Goal: Entertainment & Leisure: Browse casually

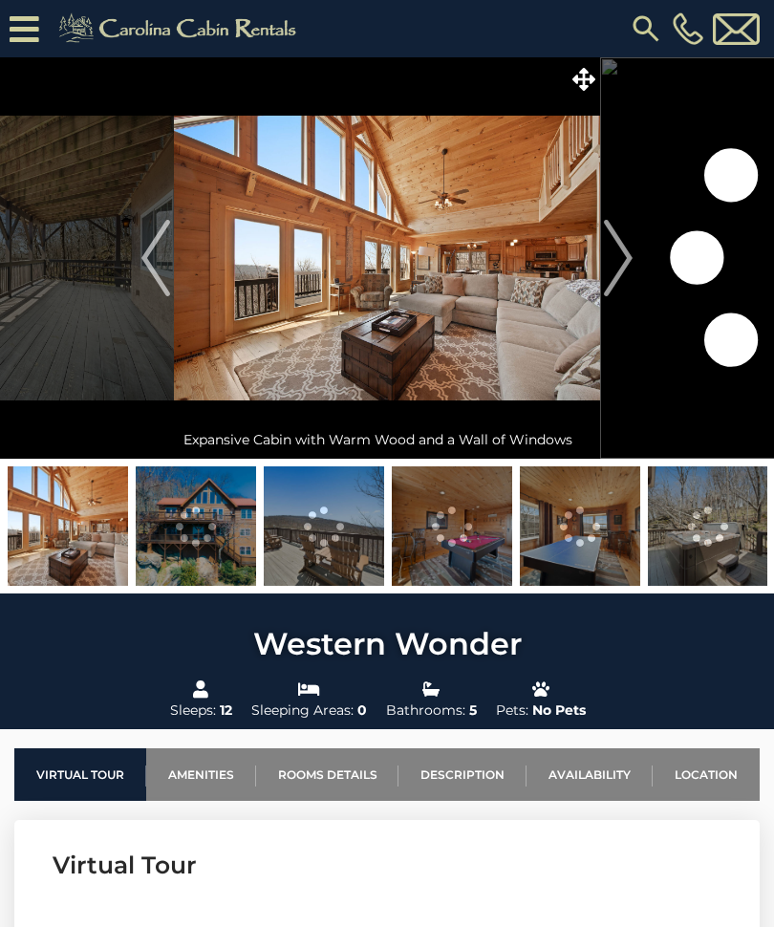
click at [631, 244] on img "Next" at bounding box center [618, 258] width 29 height 76
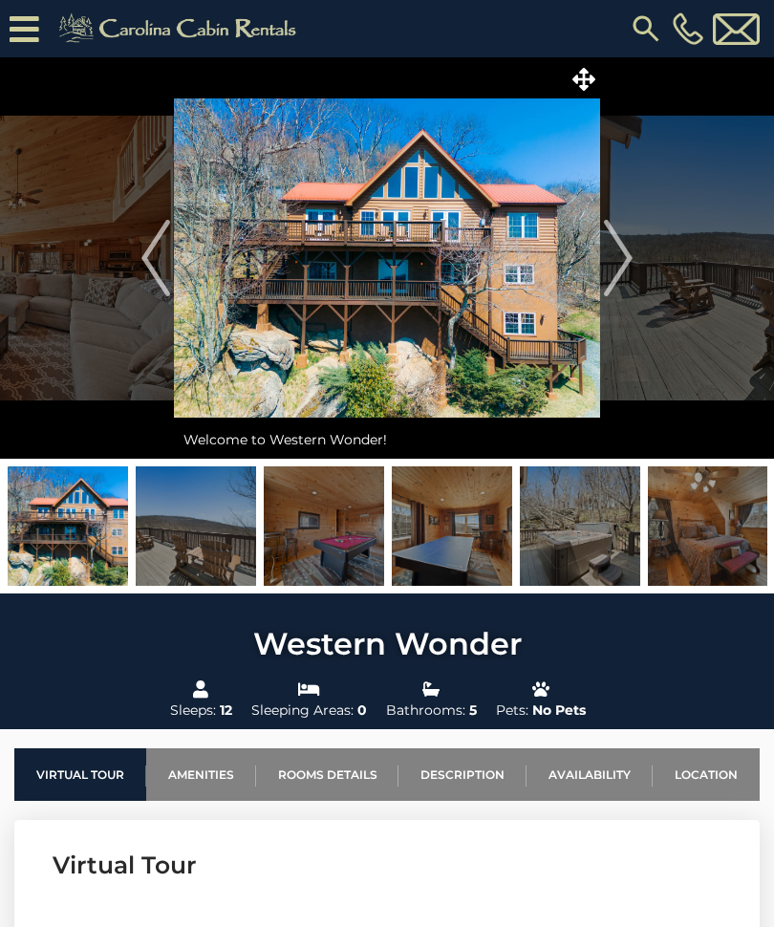
click at [633, 232] on img "Next" at bounding box center [618, 258] width 29 height 76
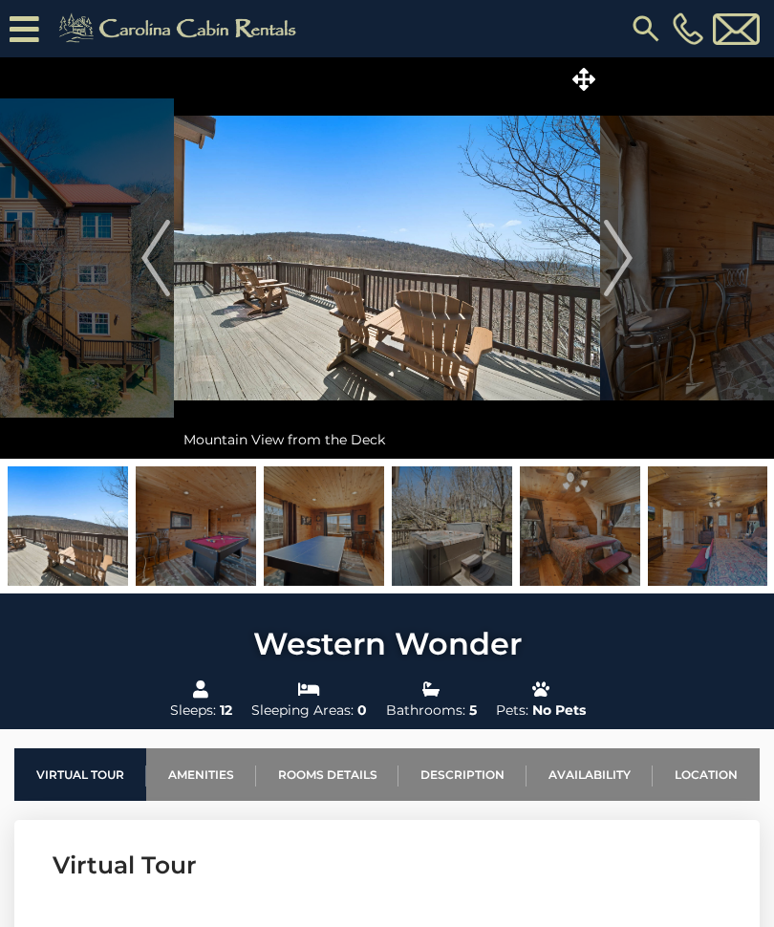
click at [632, 249] on img "Next" at bounding box center [618, 258] width 29 height 76
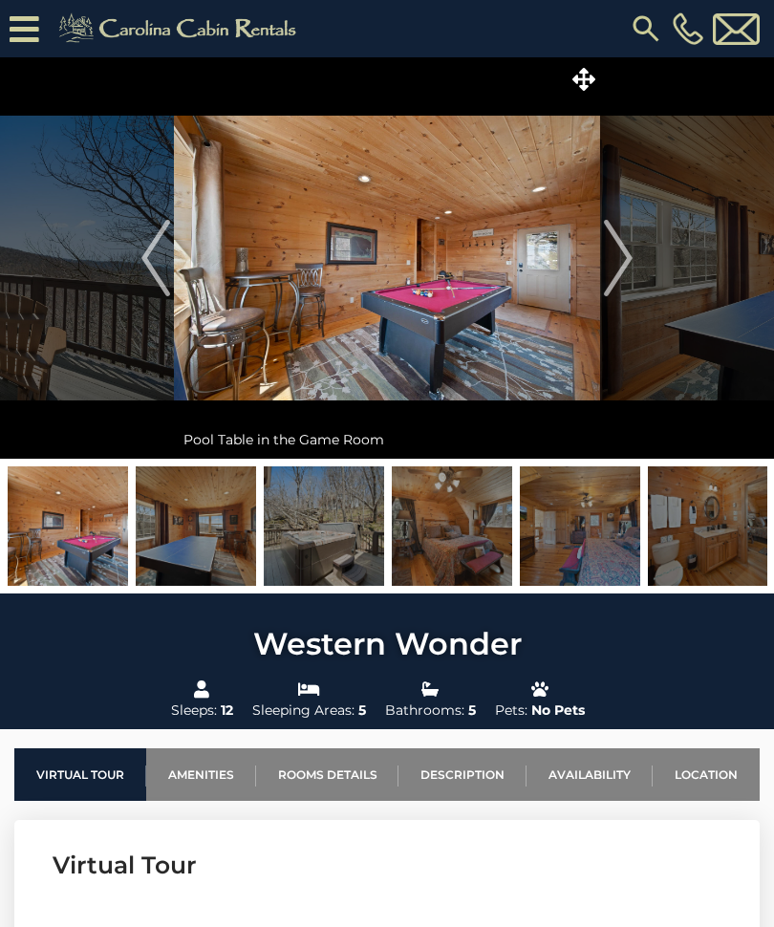
click at [634, 245] on button "Next" at bounding box center [618, 257] width 36 height 401
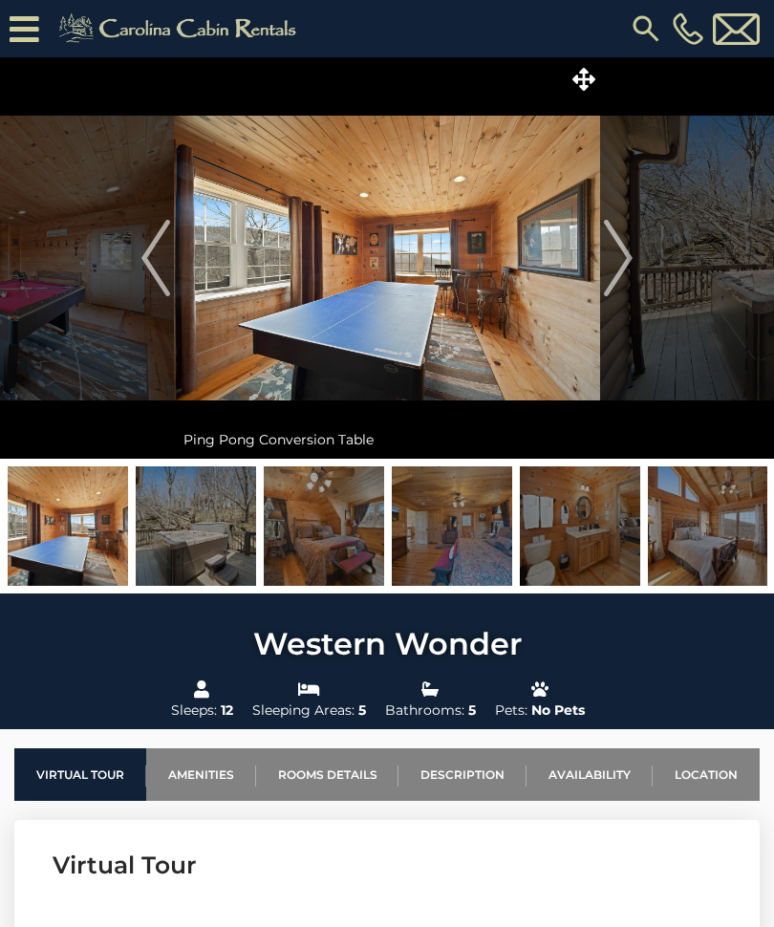
click at [630, 246] on img "Next" at bounding box center [618, 258] width 29 height 76
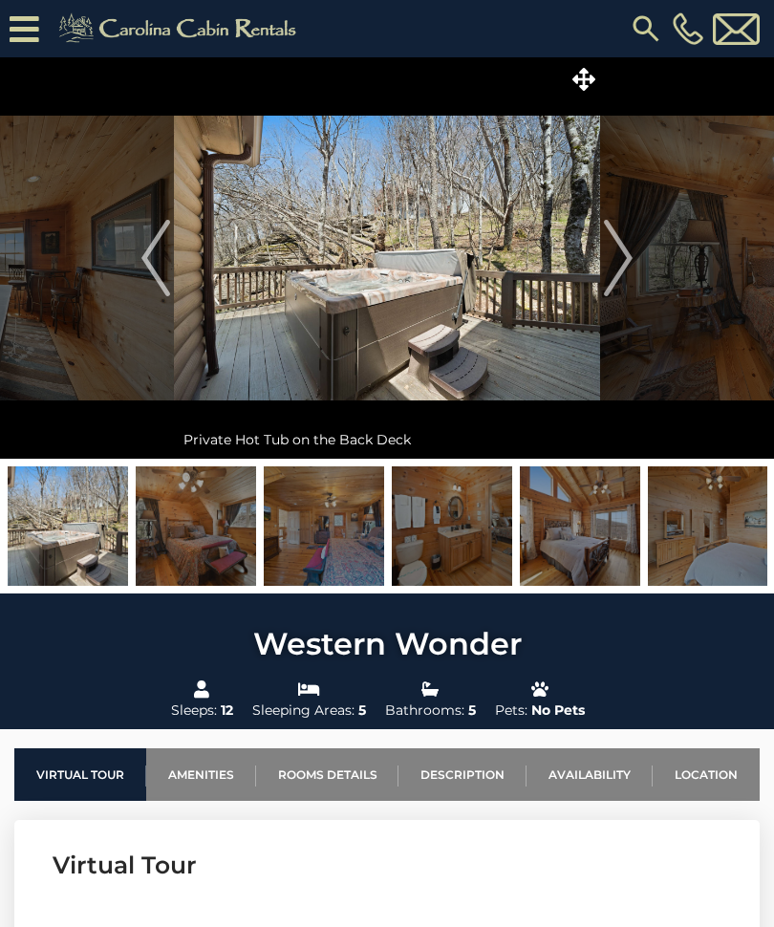
click at [628, 253] on img "Next" at bounding box center [618, 258] width 29 height 76
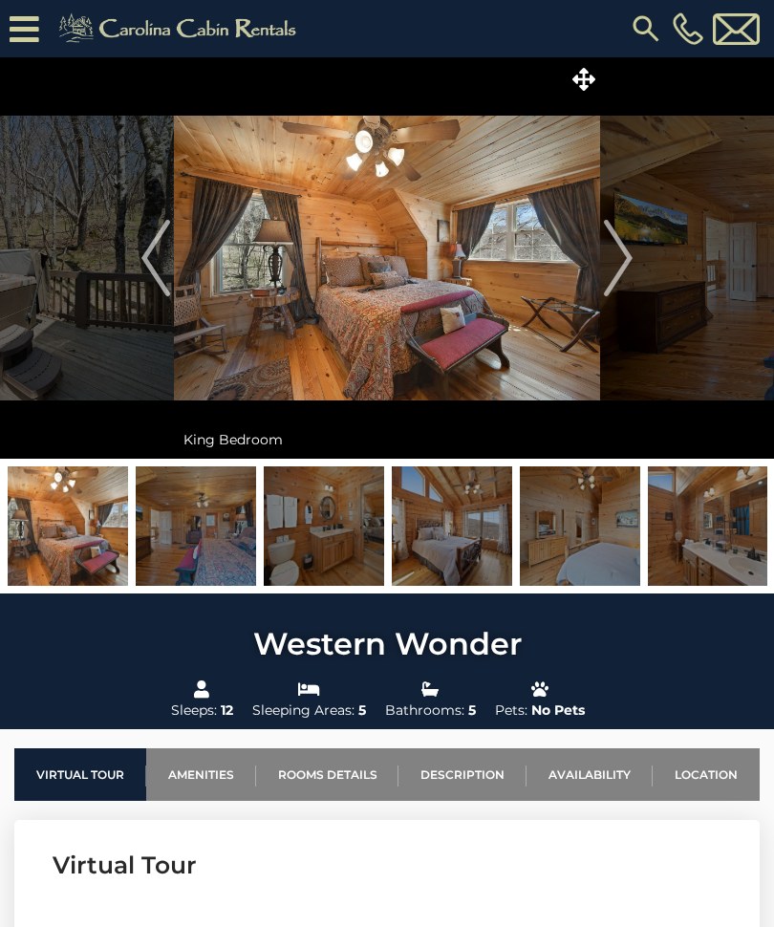
click at [631, 247] on img "Next" at bounding box center [618, 258] width 29 height 76
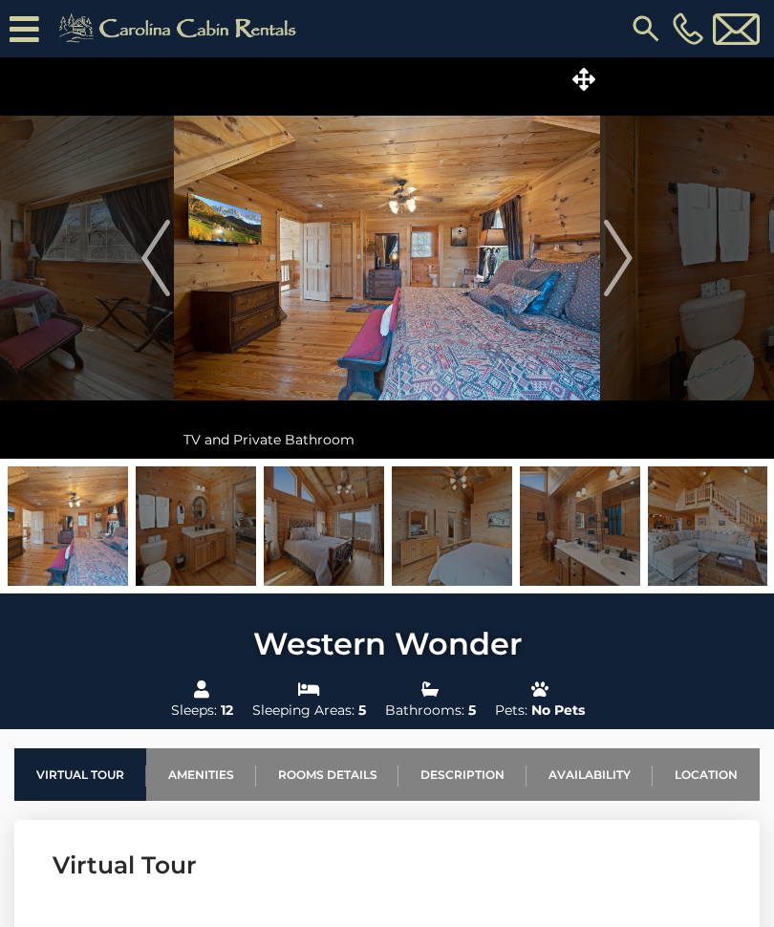
click at [629, 245] on img "Next" at bounding box center [618, 258] width 29 height 76
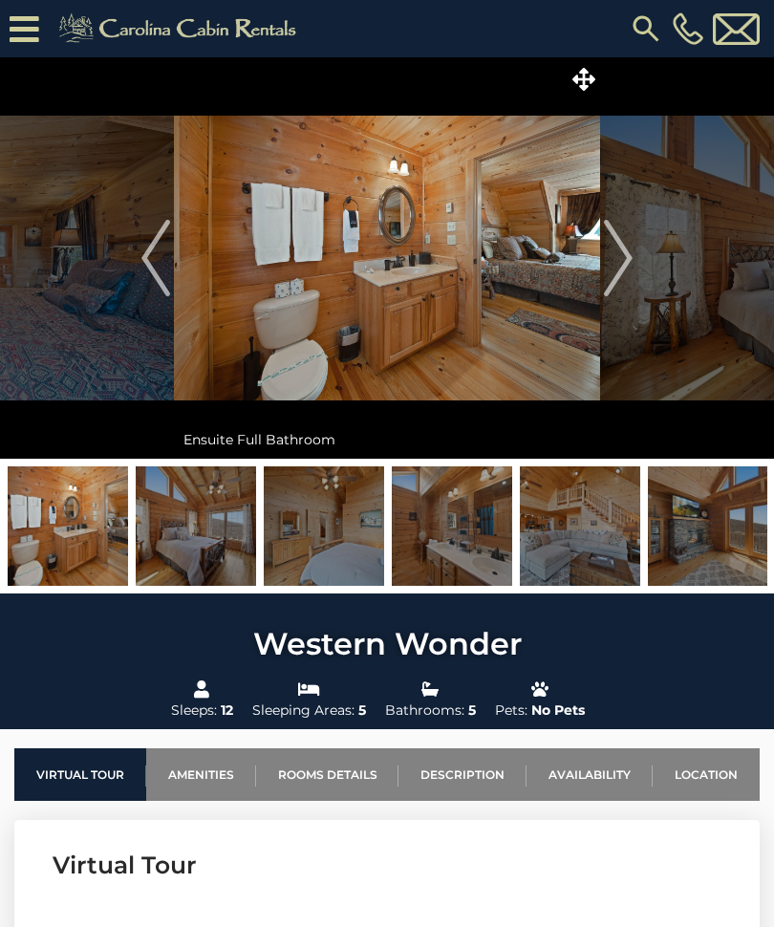
click at [633, 242] on img "Next" at bounding box center [618, 258] width 29 height 76
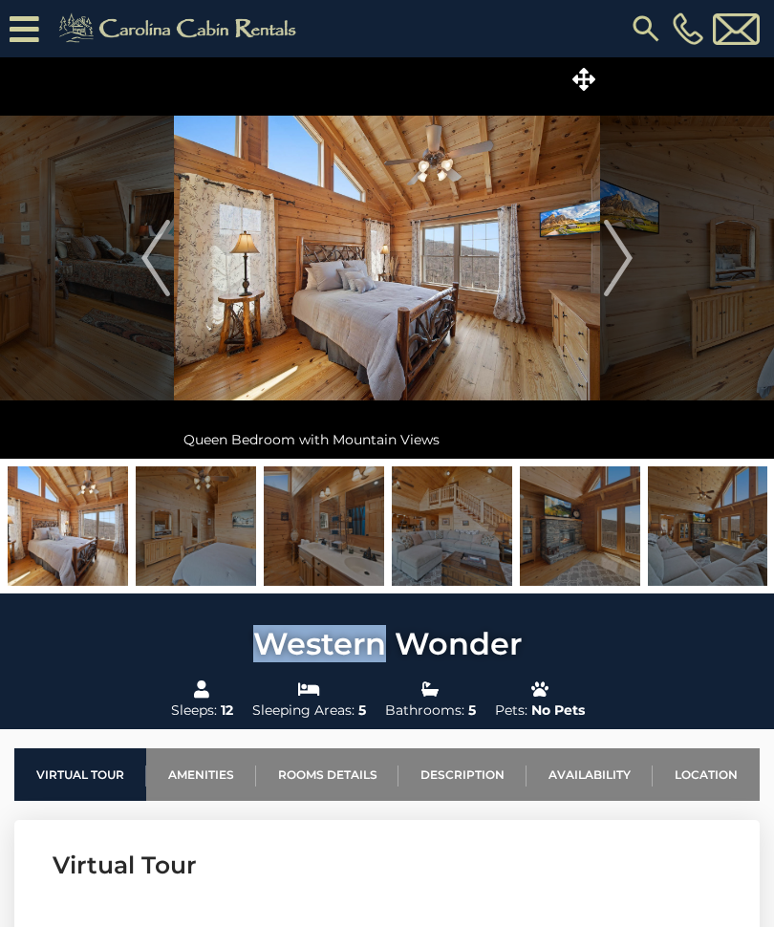
click at [632, 247] on img "Next" at bounding box center [618, 258] width 29 height 76
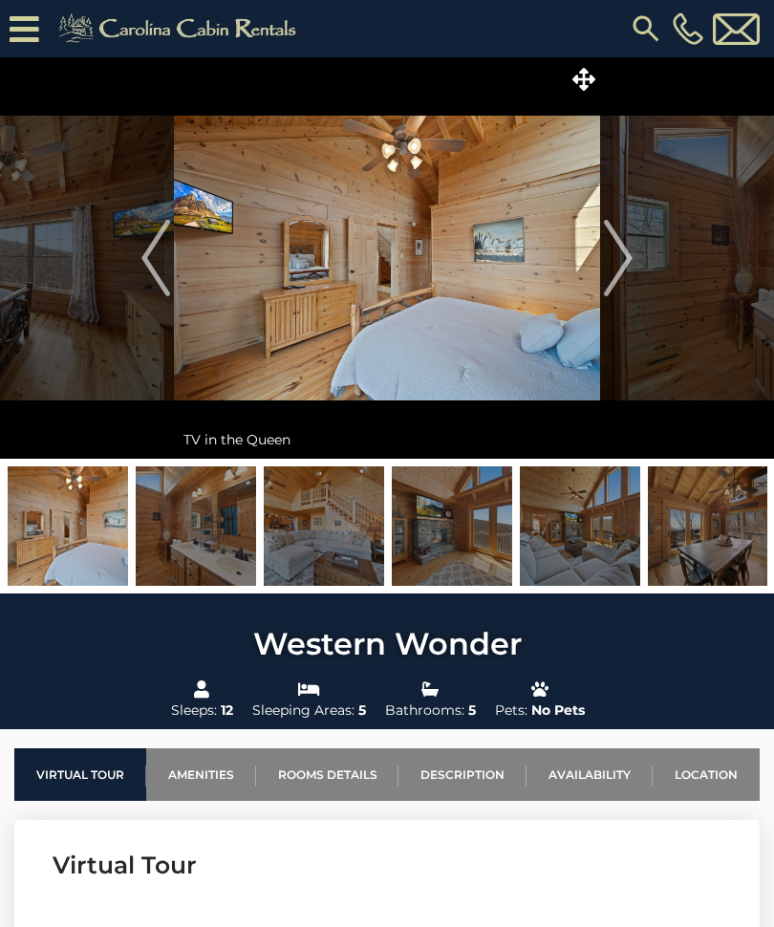
click at [622, 243] on img "Next" at bounding box center [618, 258] width 29 height 76
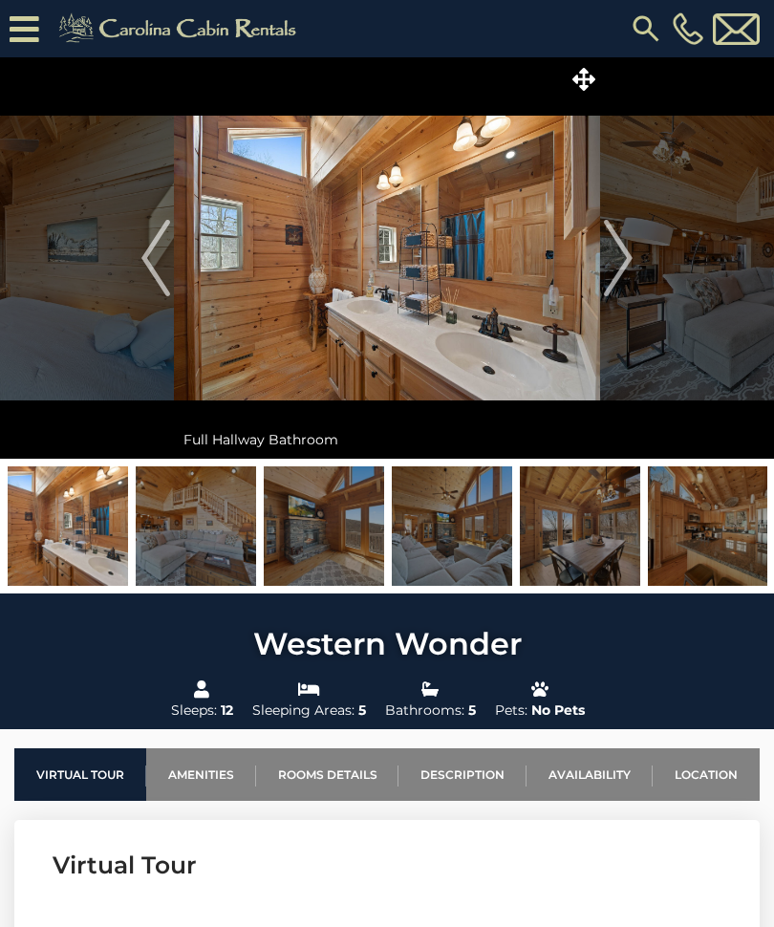
click at [623, 242] on img "Next" at bounding box center [618, 258] width 29 height 76
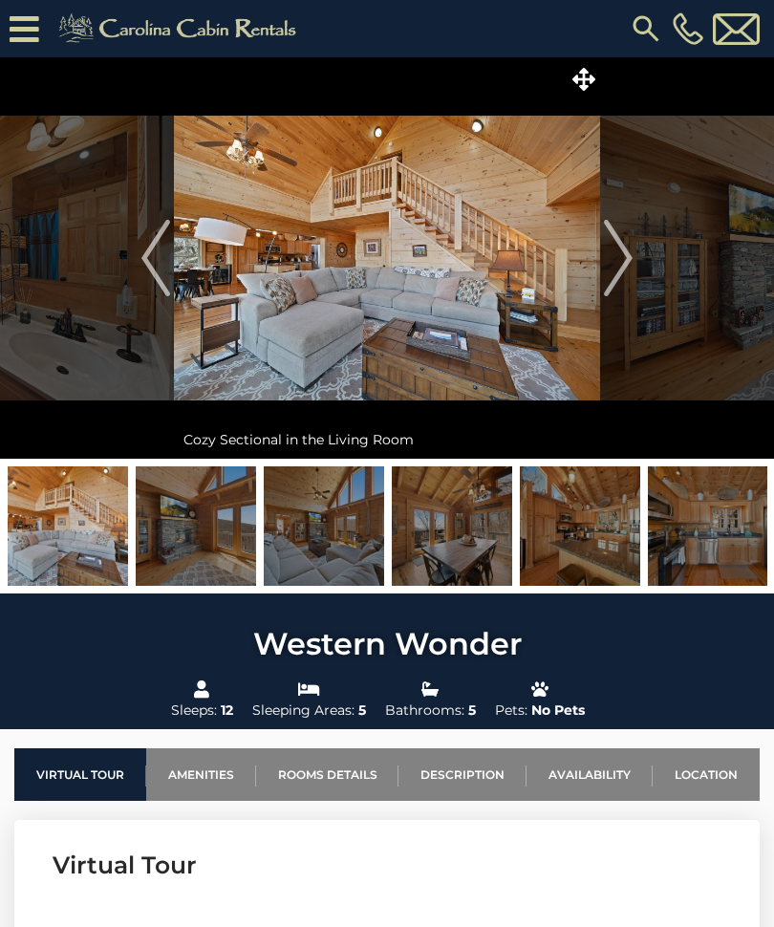
click at [627, 249] on img "Next" at bounding box center [618, 258] width 29 height 76
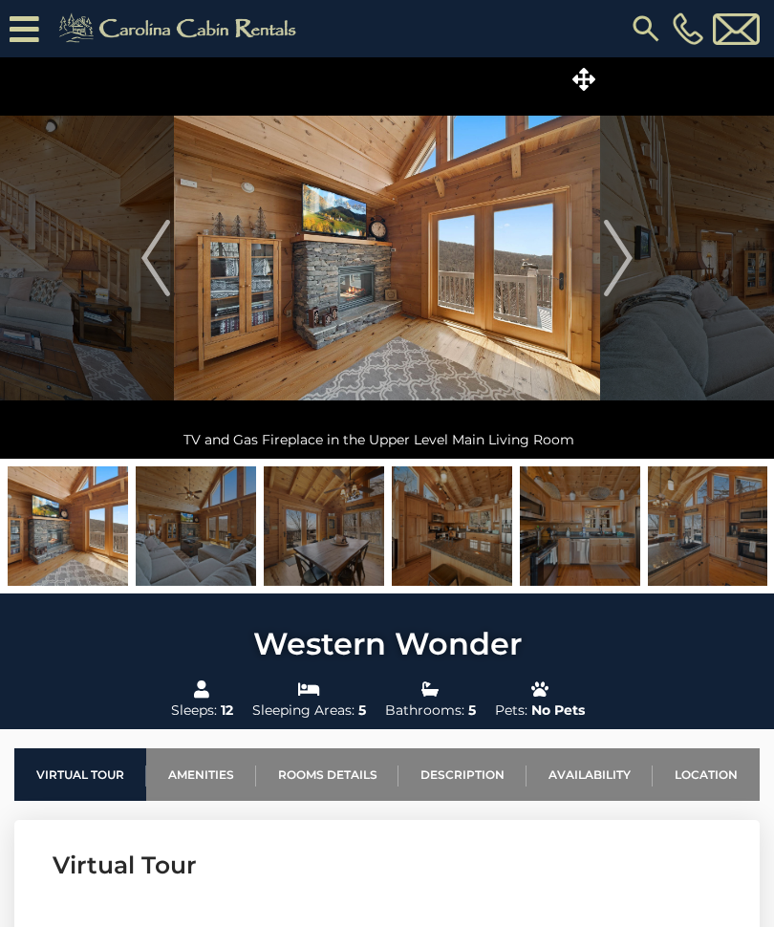
click at [631, 238] on img "Next" at bounding box center [618, 258] width 29 height 76
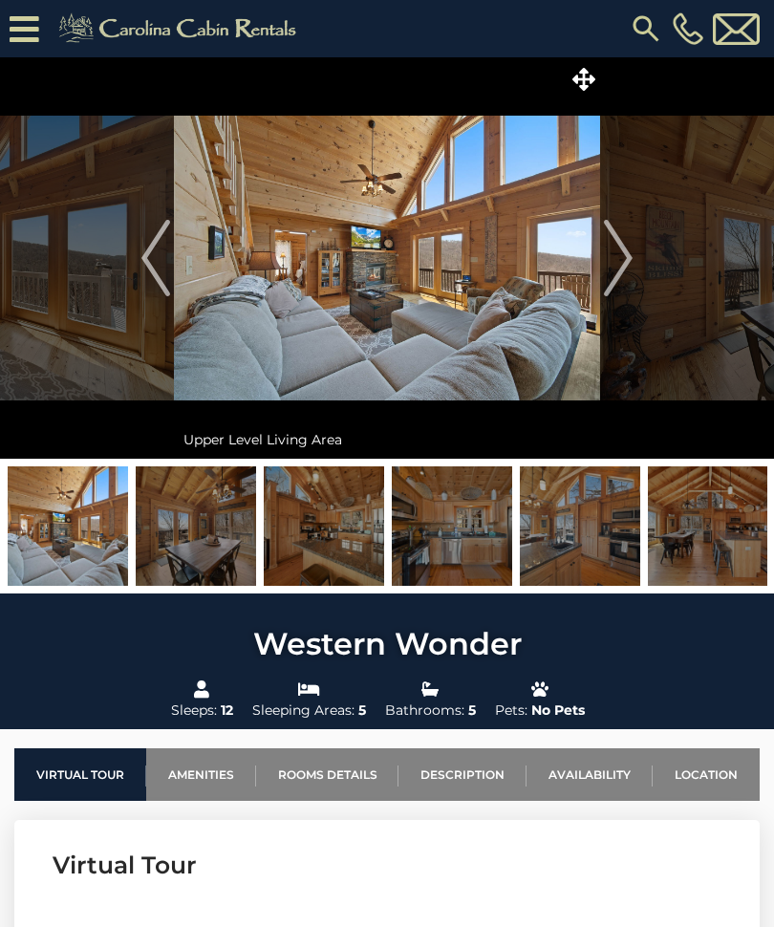
click at [627, 246] on img "Next" at bounding box center [618, 258] width 29 height 76
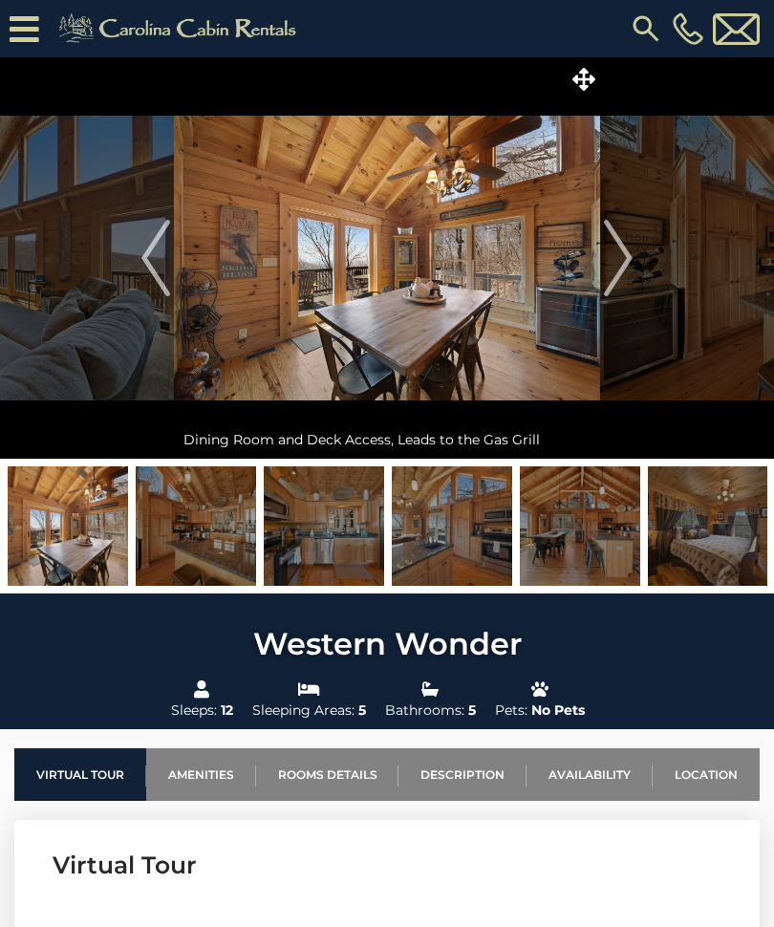
click at [631, 242] on img "Next" at bounding box center [618, 258] width 29 height 76
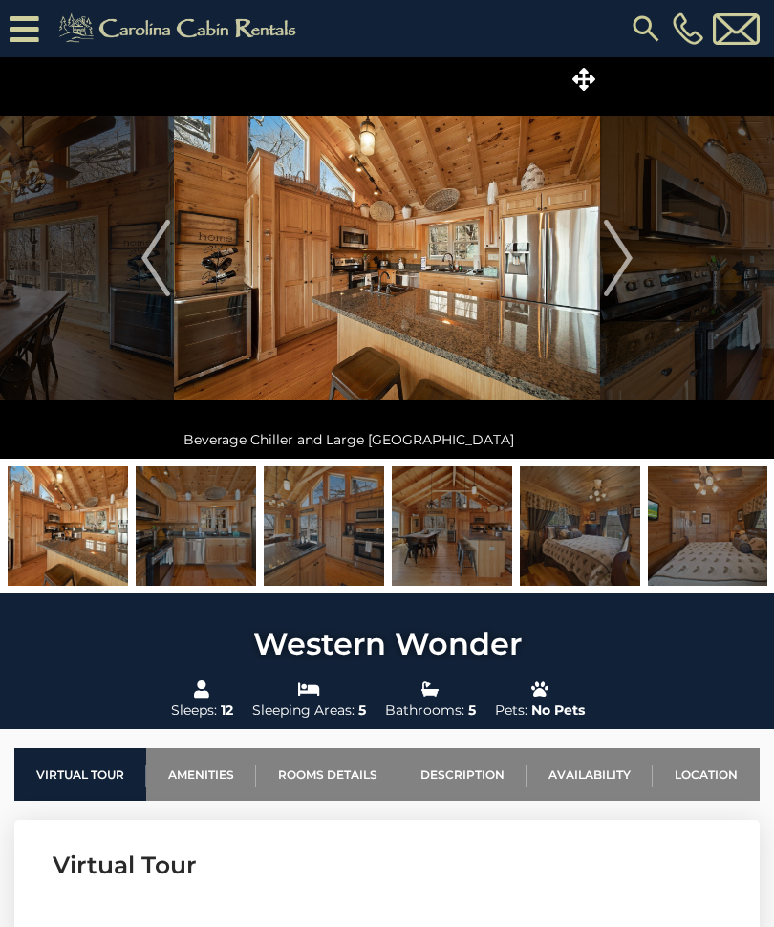
click at [625, 251] on img "Next" at bounding box center [618, 258] width 29 height 76
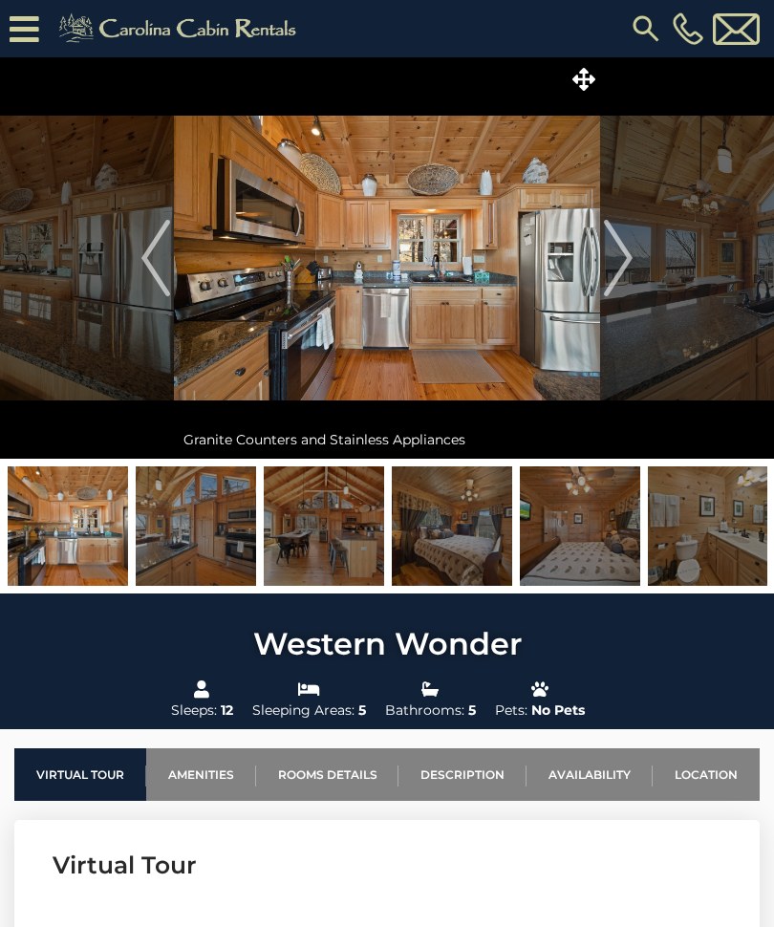
click at [621, 248] on img "Next" at bounding box center [618, 258] width 29 height 76
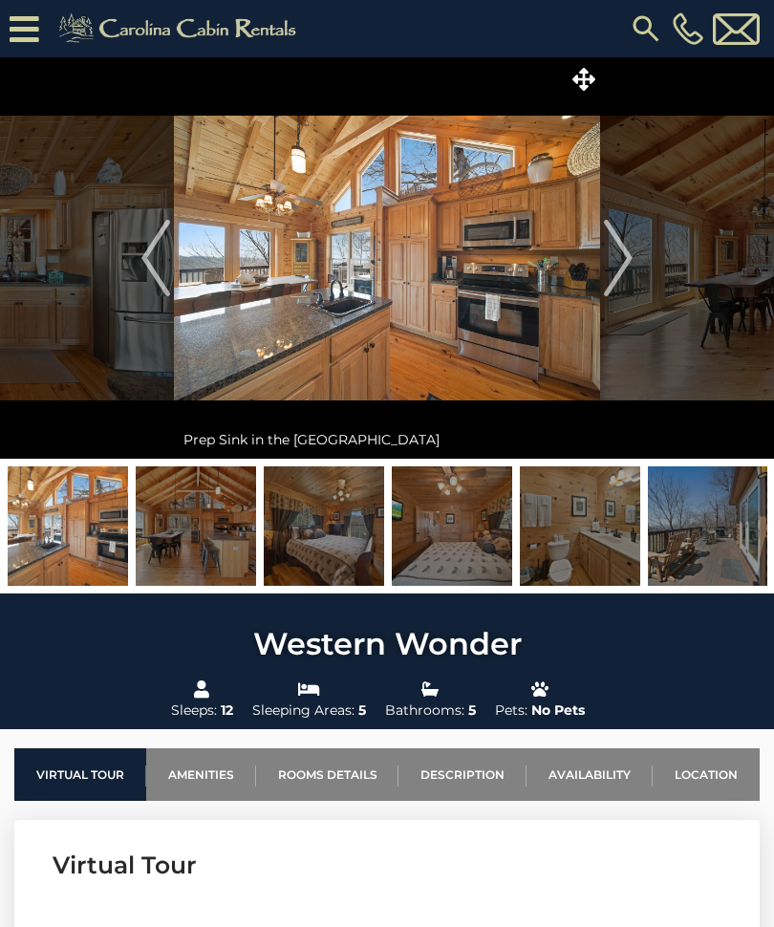
click at [628, 249] on img "Next" at bounding box center [618, 258] width 29 height 76
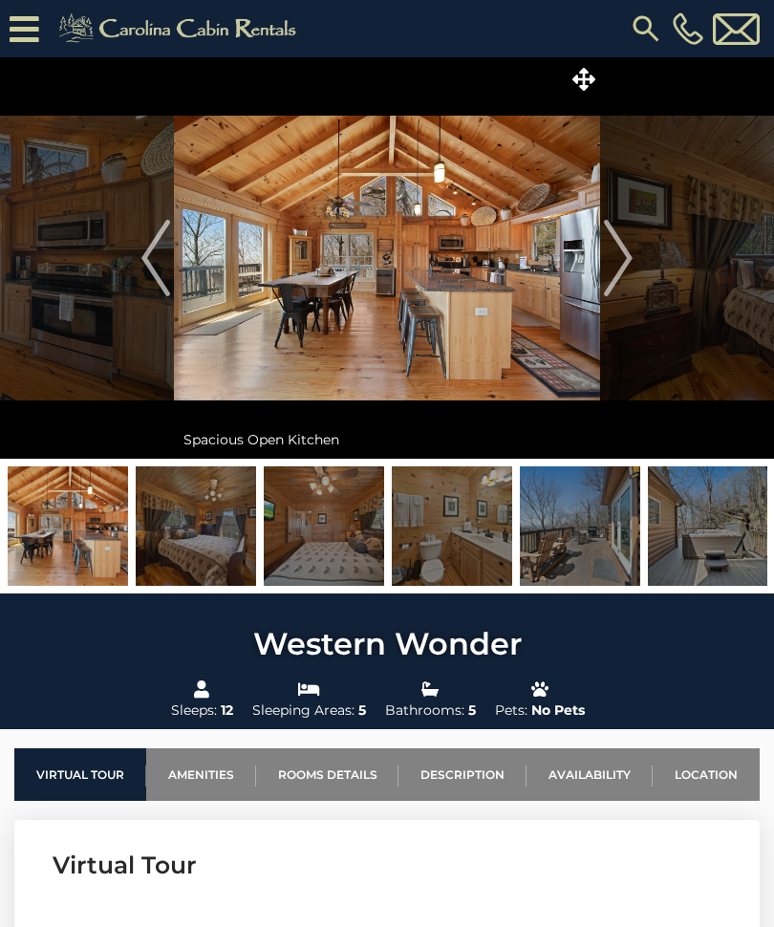
click at [622, 244] on img "Next" at bounding box center [618, 258] width 29 height 76
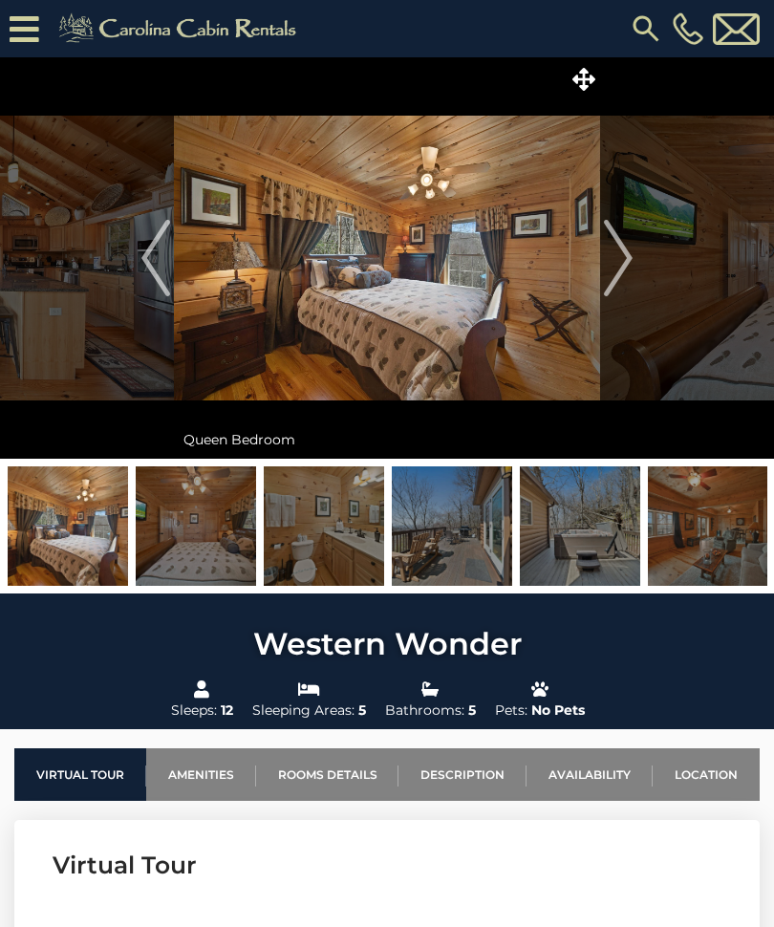
click at [624, 239] on img "Next" at bounding box center [618, 258] width 29 height 76
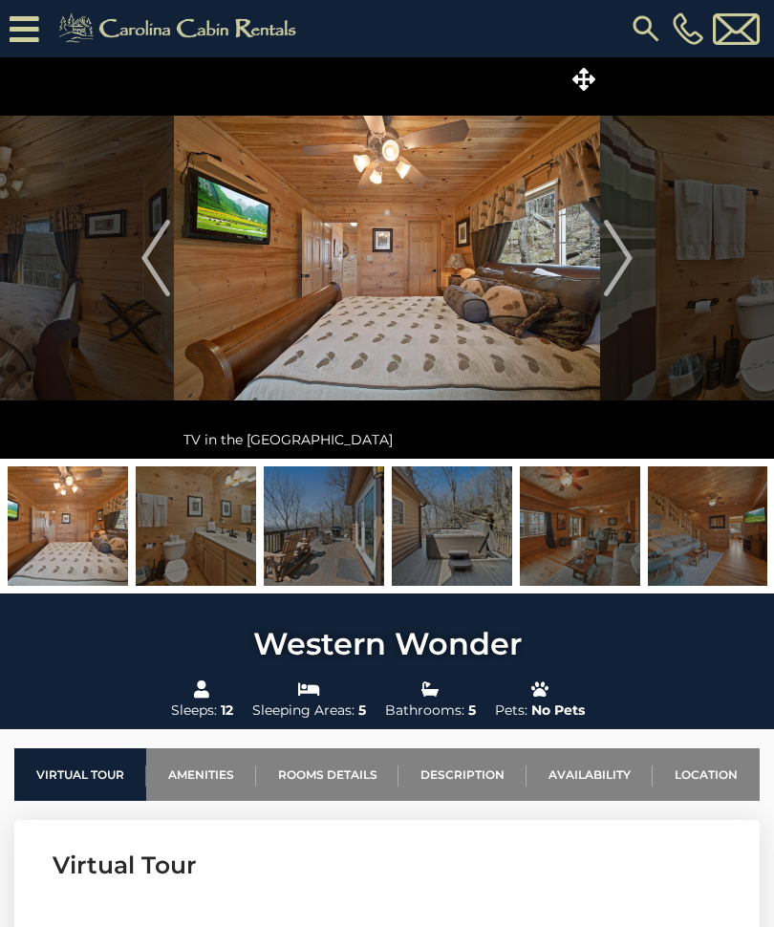
click at [627, 238] on img "Next" at bounding box center [618, 258] width 29 height 76
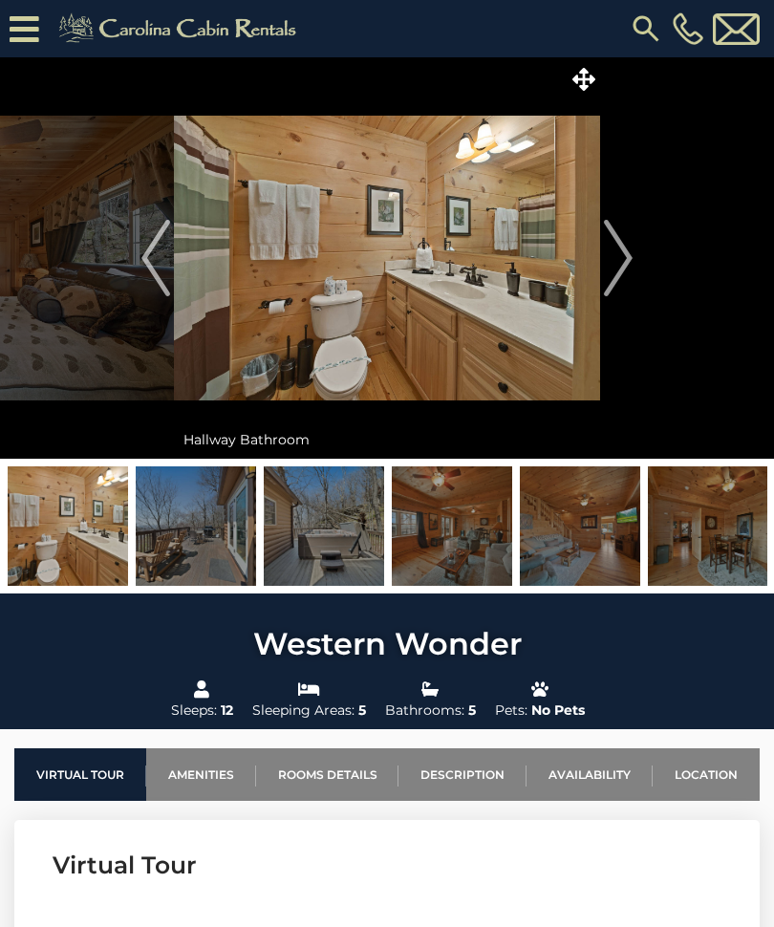
click at [621, 249] on img "Next" at bounding box center [618, 258] width 29 height 76
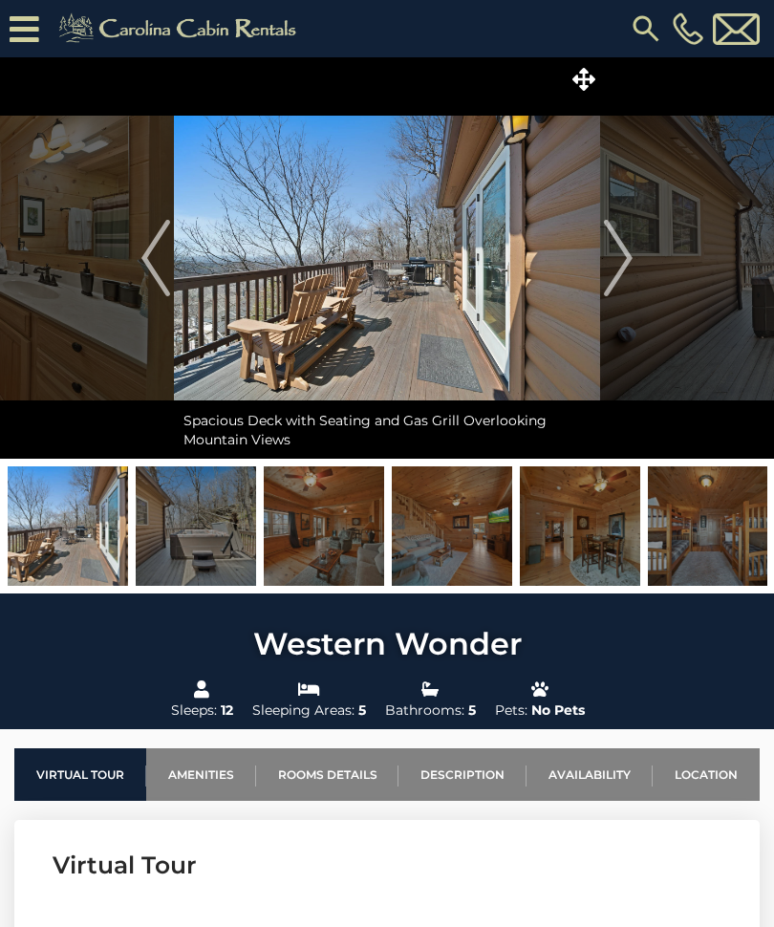
click at [620, 249] on img "Next" at bounding box center [618, 258] width 29 height 76
